Goal: Task Accomplishment & Management: Manage account settings

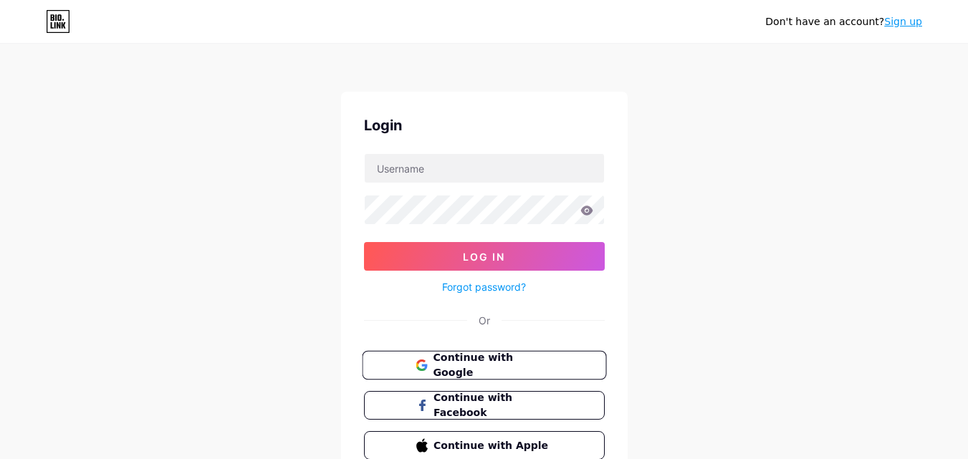
click at [480, 367] on span "Continue with Google" at bounding box center [493, 365] width 120 height 31
